Goal: Task Accomplishment & Management: Use online tool/utility

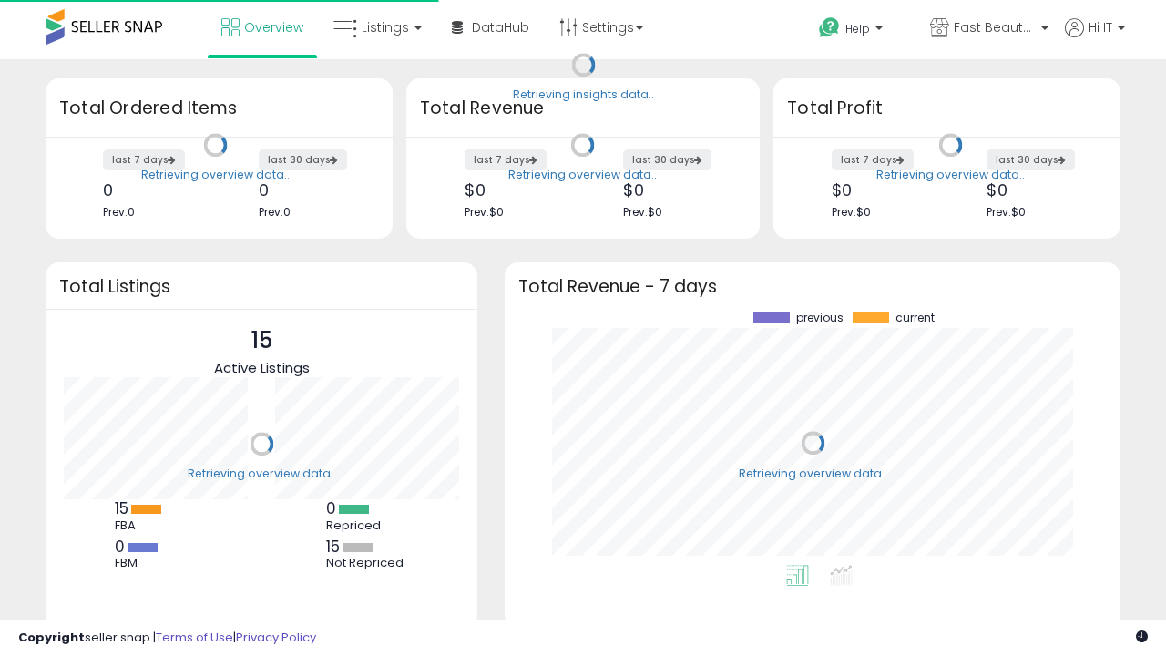
scroll to position [253, 579]
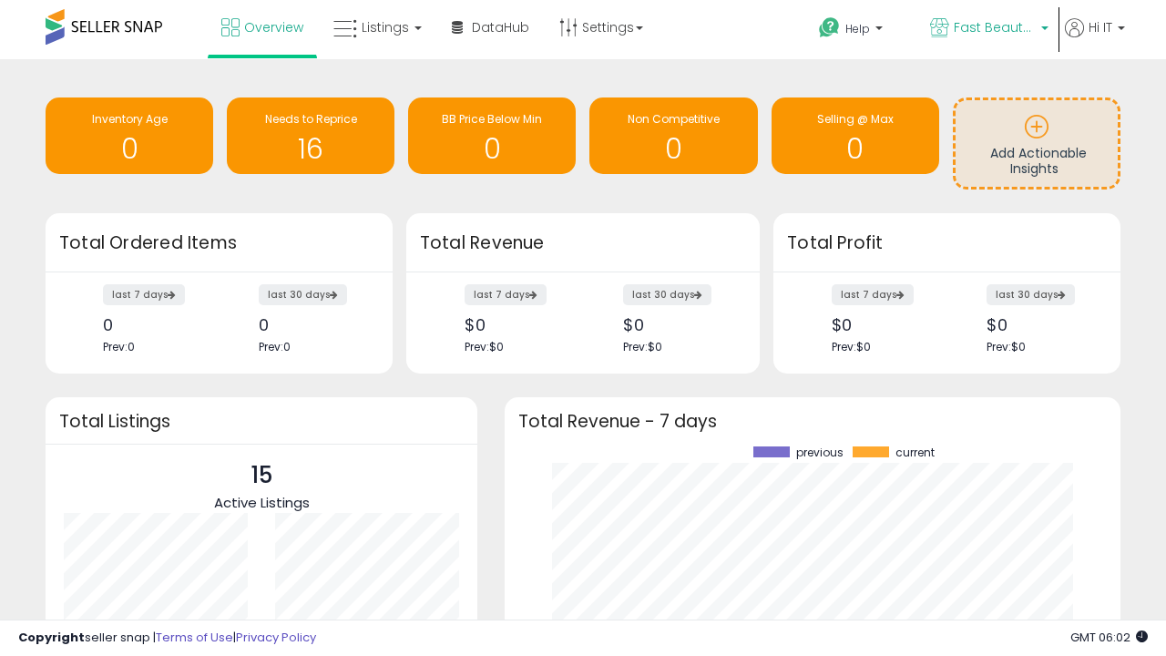
click at [987, 29] on span "Fast Beauty ([GEOGRAPHIC_DATA])" at bounding box center [995, 27] width 82 height 18
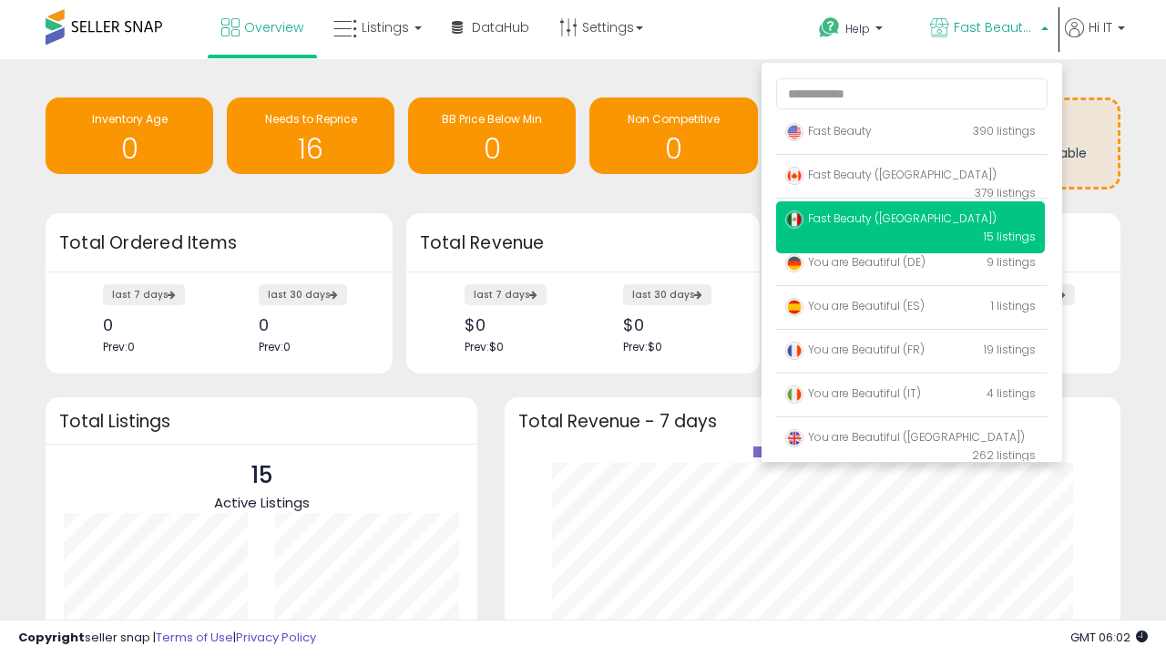
click at [910, 134] on p "Fast Beauty 390 listings" at bounding box center [910, 132] width 269 height 36
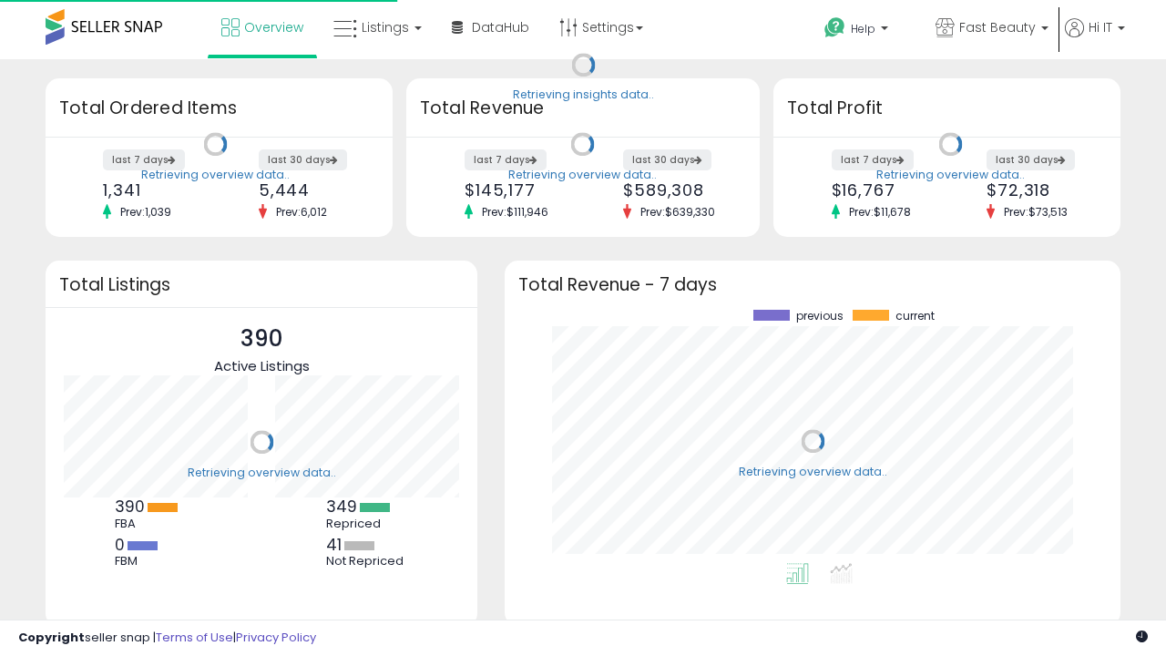
scroll to position [253, 579]
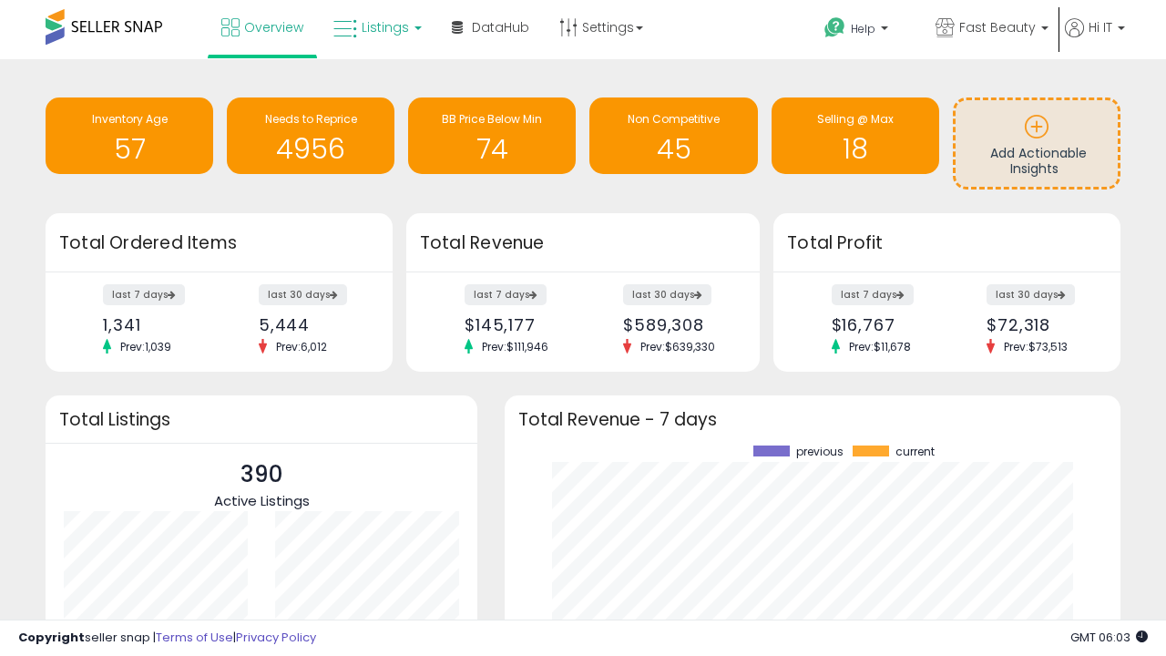
click at [375, 27] on span "Listings" at bounding box center [385, 27] width 47 height 18
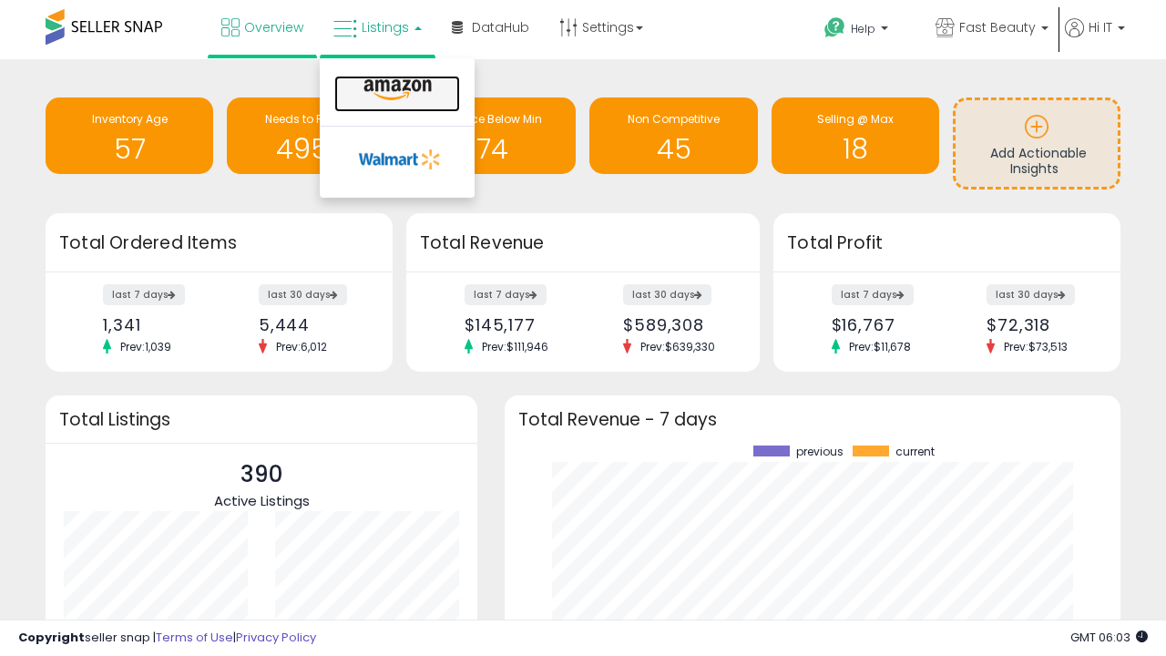
click at [395, 90] on icon at bounding box center [397, 90] width 79 height 24
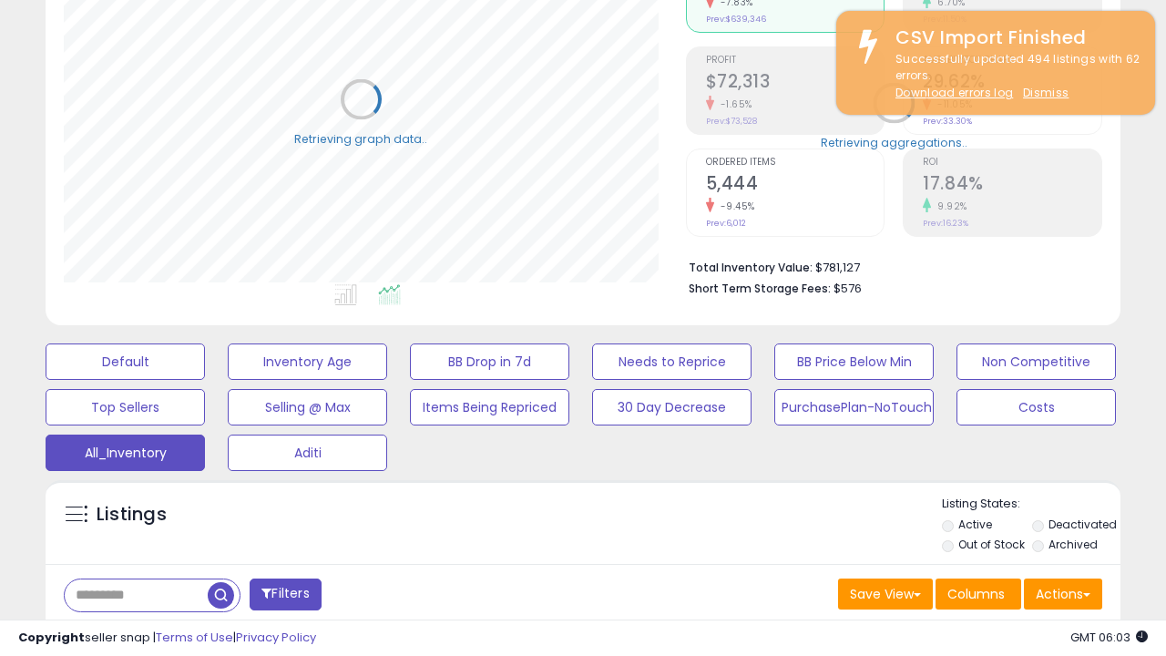
scroll to position [544, 0]
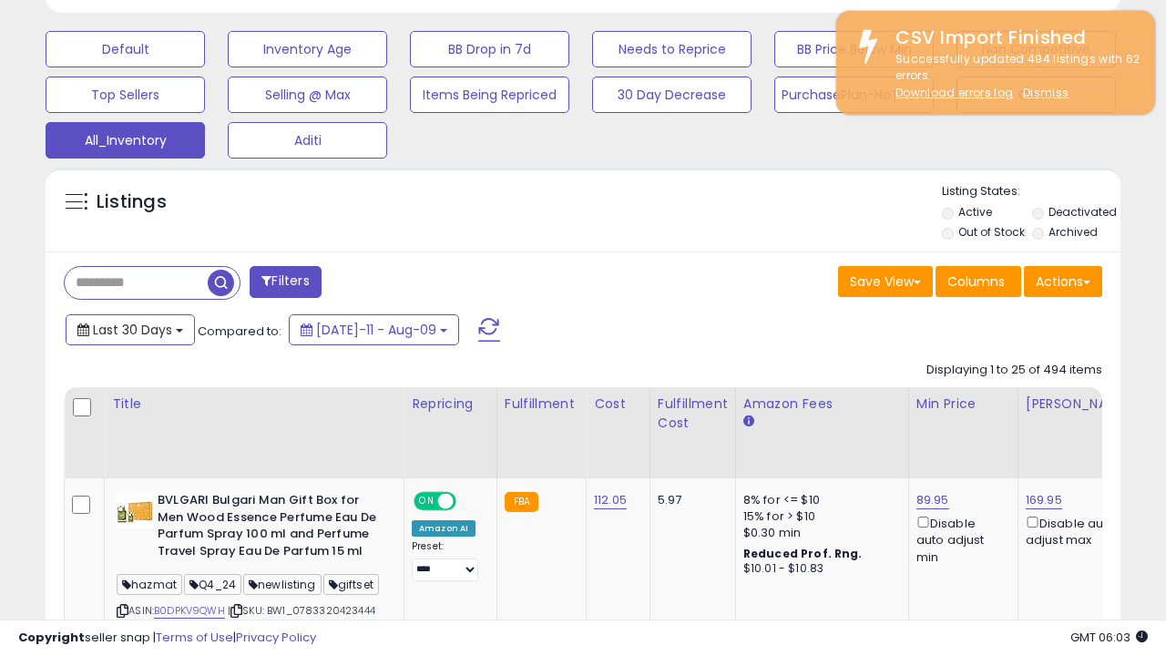
click at [129, 328] on span "Last 30 Days" at bounding box center [132, 330] width 79 height 18
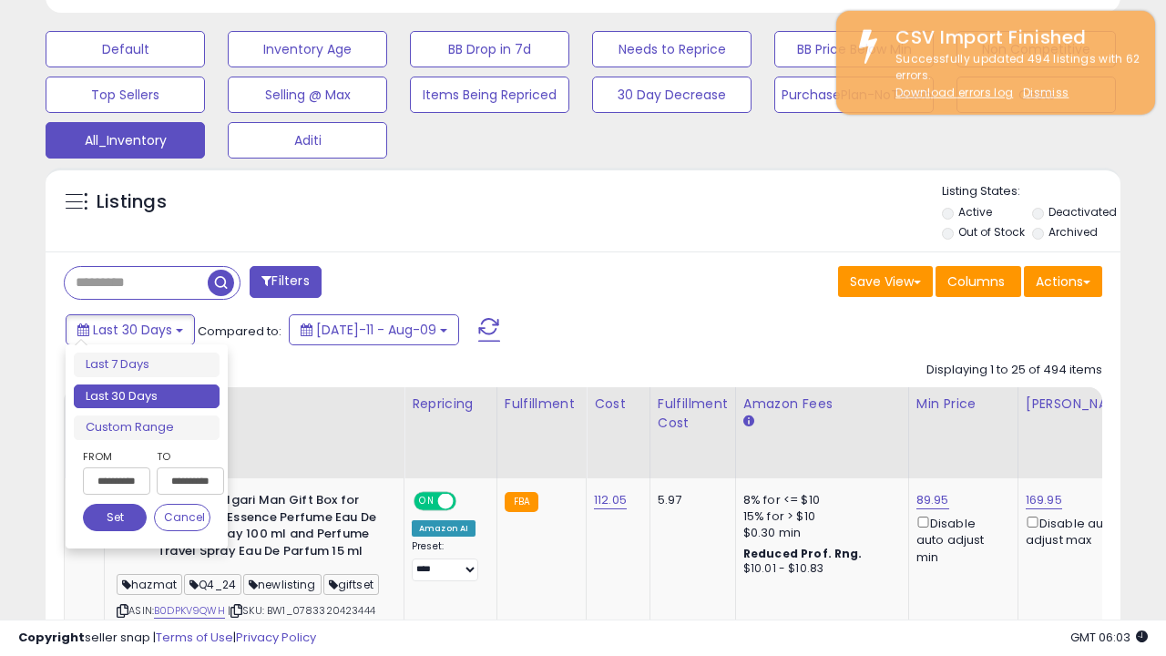
click at [147, 396] on li "Last 30 Days" at bounding box center [147, 396] width 146 height 25
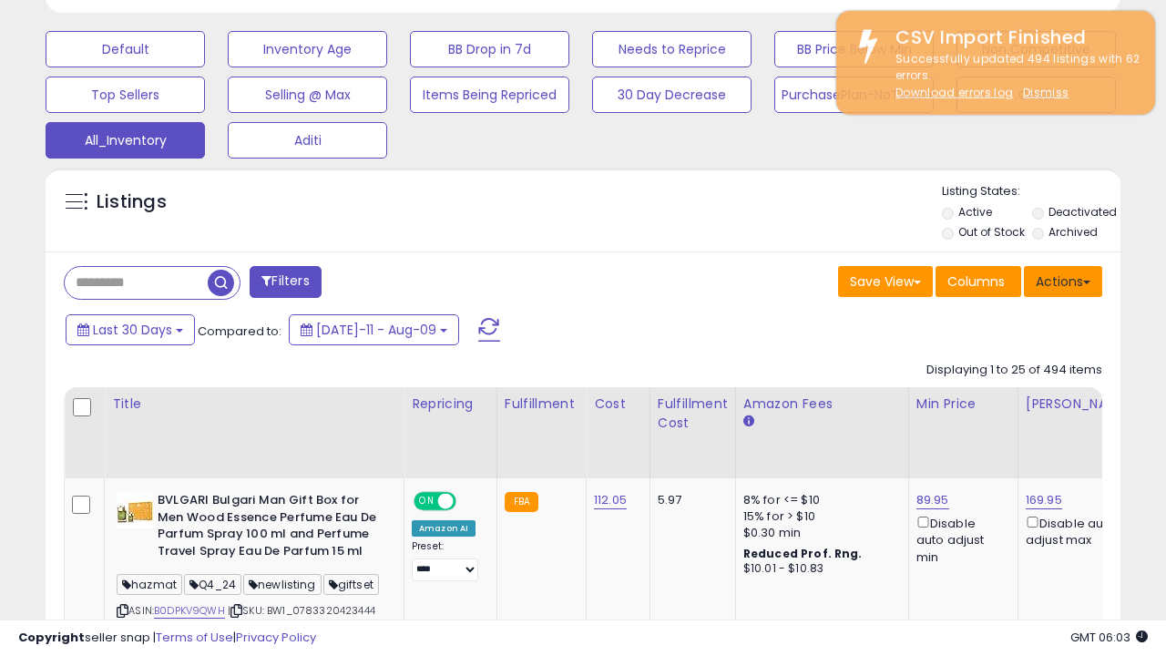
click at [1063, 280] on button "Actions" at bounding box center [1063, 281] width 78 height 31
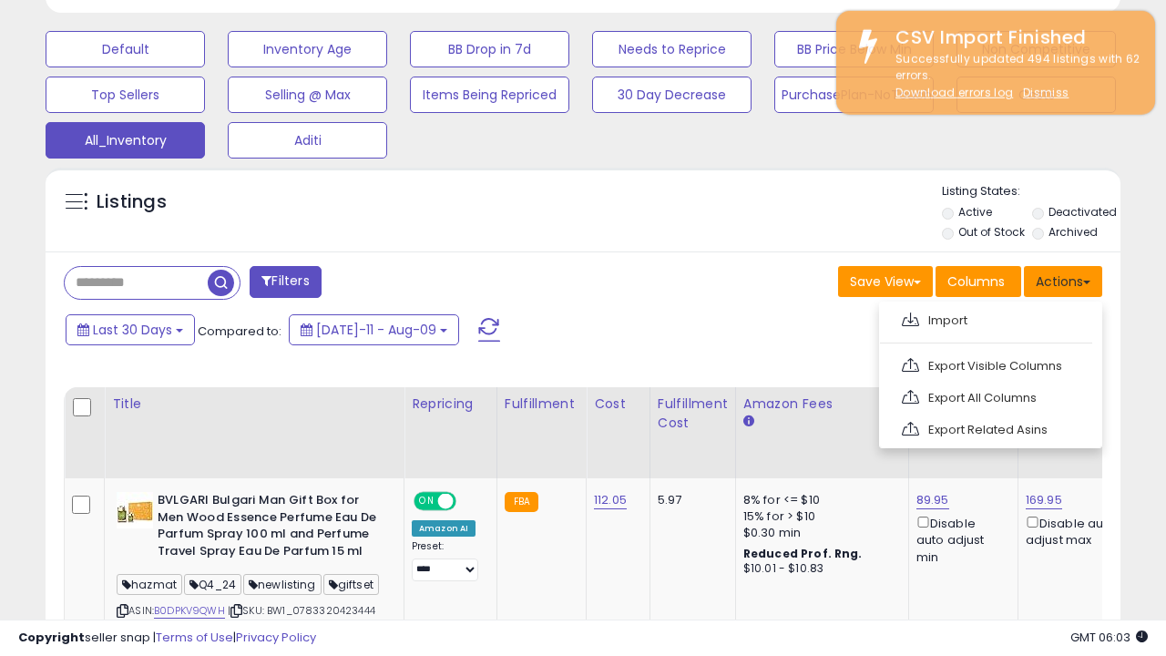
scroll to position [373, 621]
click at [988, 395] on link "Export All Columns" at bounding box center [988, 397] width 199 height 28
